Goal: Check status: Check status

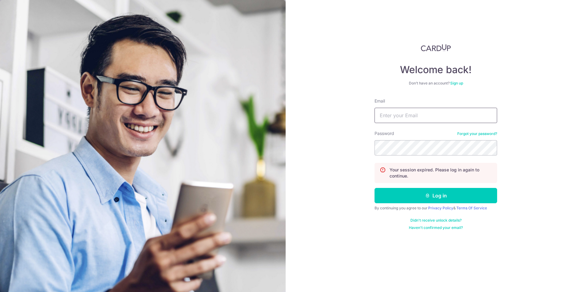
type input "[EMAIL_ADDRESS][DOMAIN_NAME]"
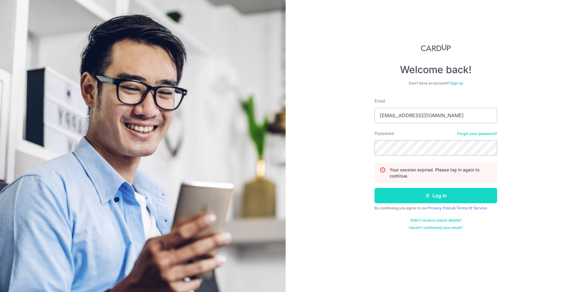
drag, startPoint x: 0, startPoint y: 0, endPoint x: 390, endPoint y: 194, distance: 435.7
click at [390, 194] on button "Log in" at bounding box center [435, 195] width 123 height 15
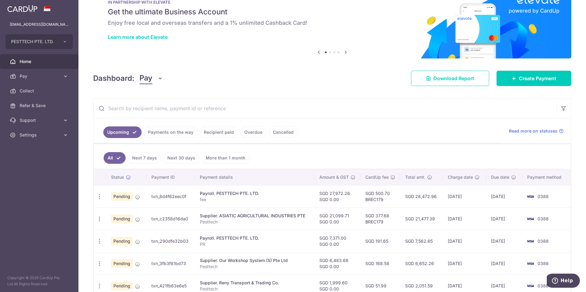
scroll to position [31, 0]
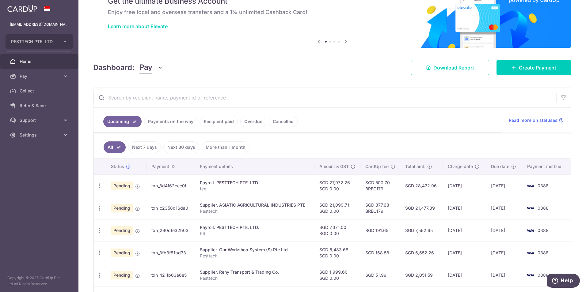
click at [163, 121] on link "Payments on the way" at bounding box center [170, 122] width 53 height 12
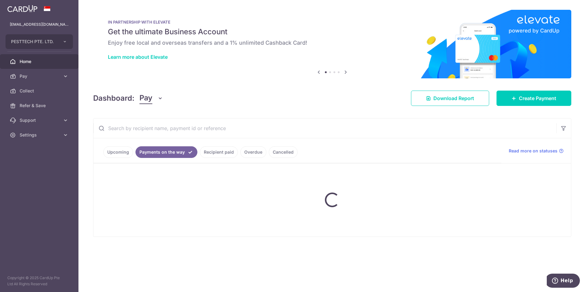
scroll to position [0, 0]
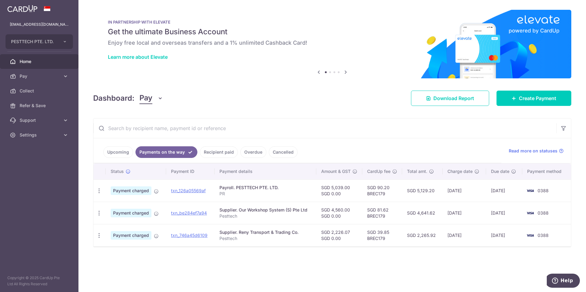
click at [115, 153] on link "Upcoming" at bounding box center [118, 152] width 30 height 12
